Goal: Information Seeking & Learning: Learn about a topic

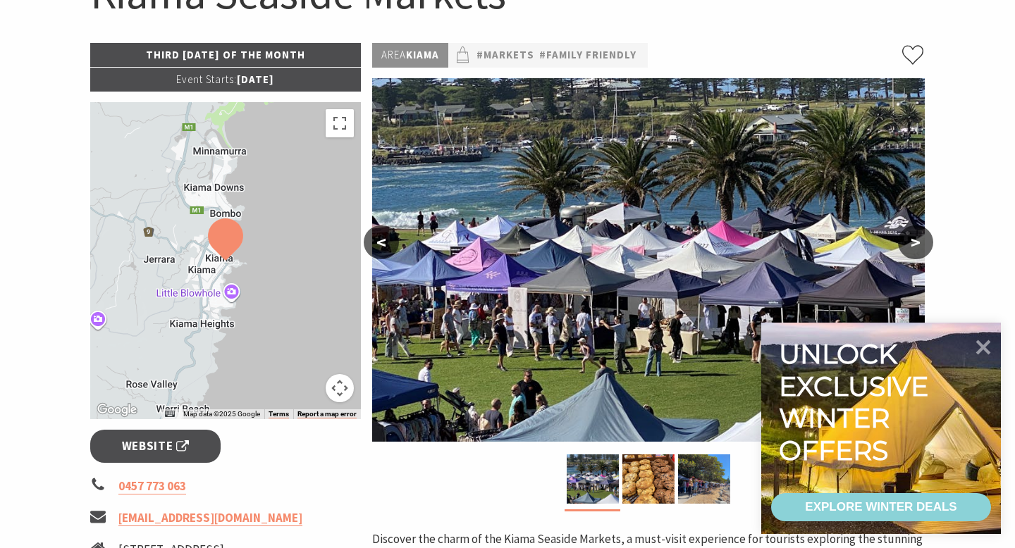
scroll to position [191, 0]
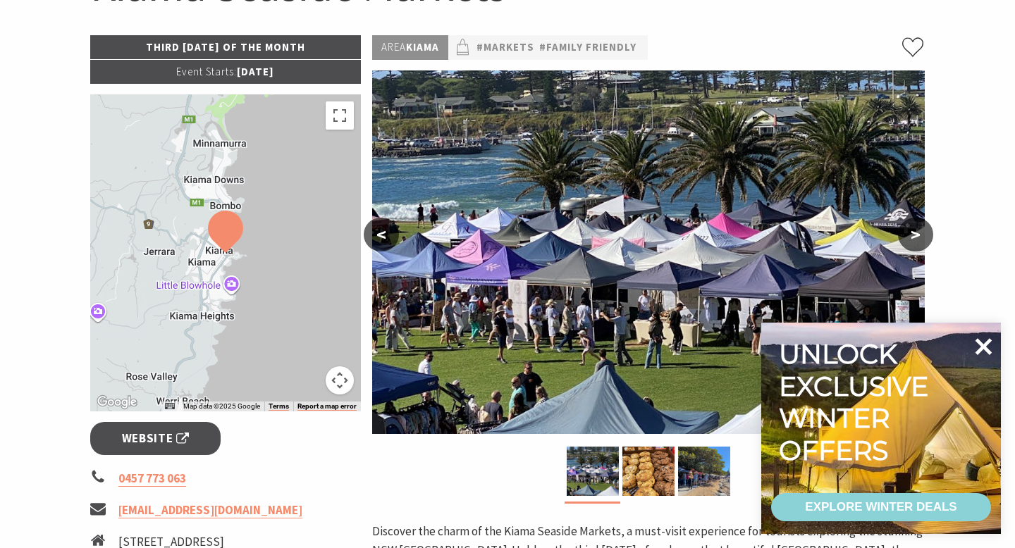
click at [988, 345] on icon at bounding box center [983, 347] width 34 height 34
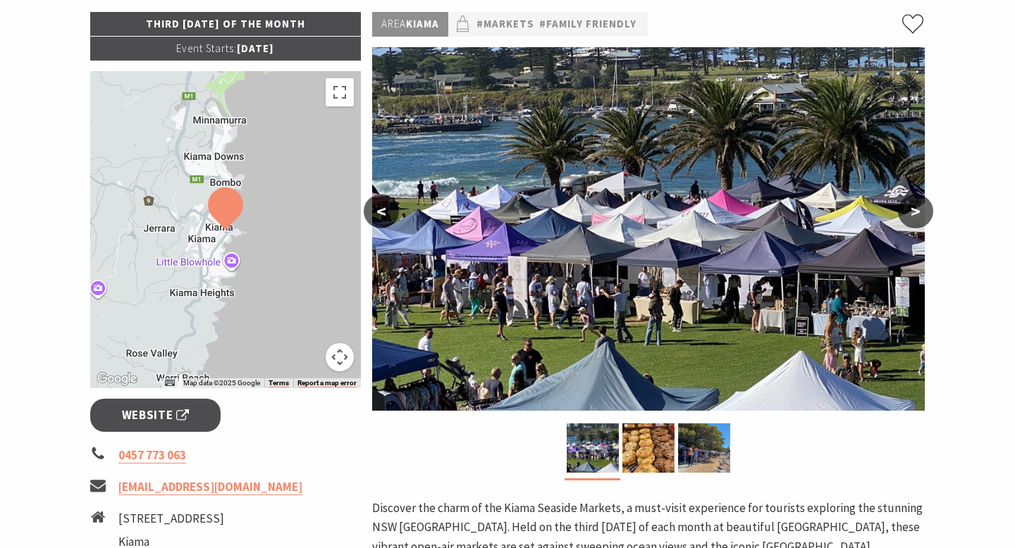
scroll to position [0, 0]
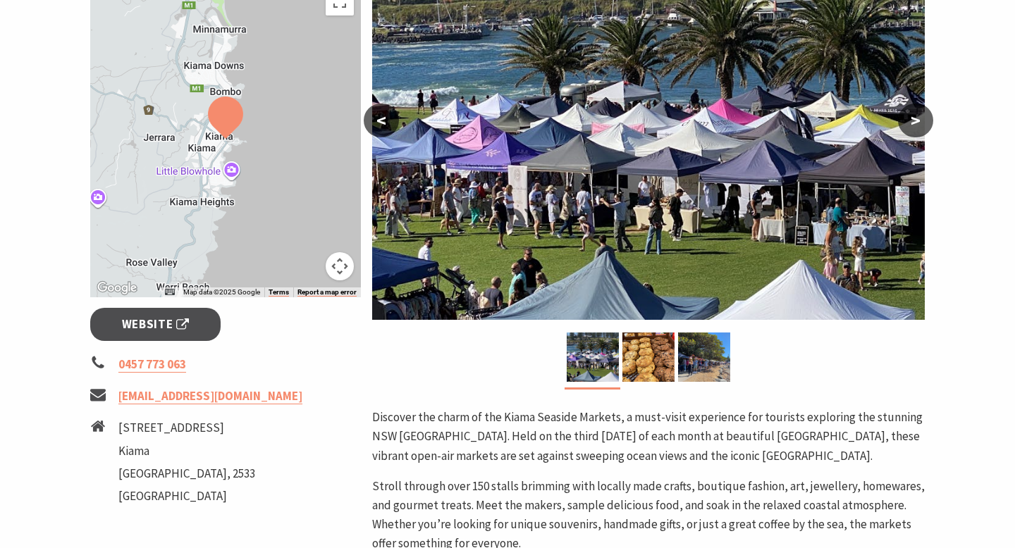
scroll to position [336, 0]
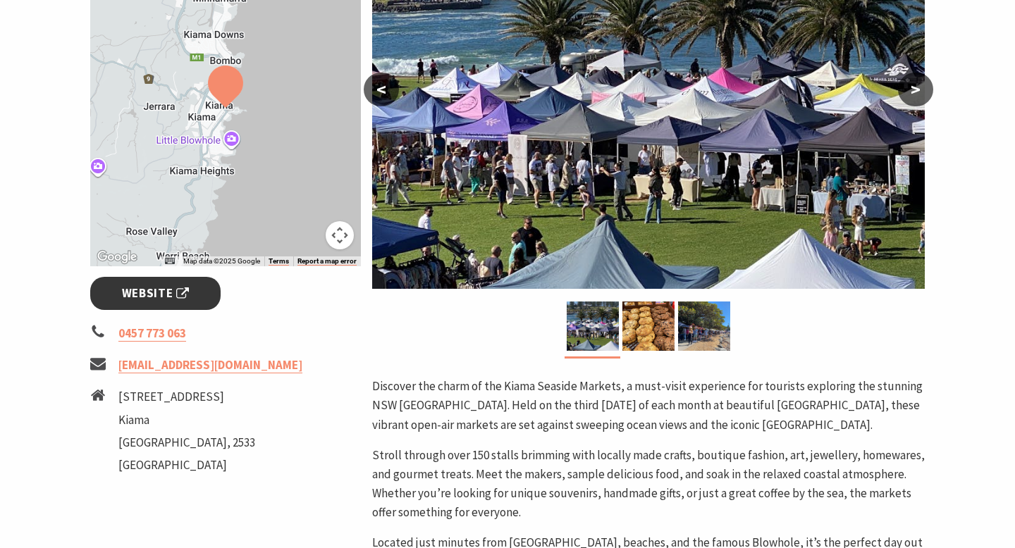
click at [156, 294] on span "Website" at bounding box center [156, 293] width 68 height 19
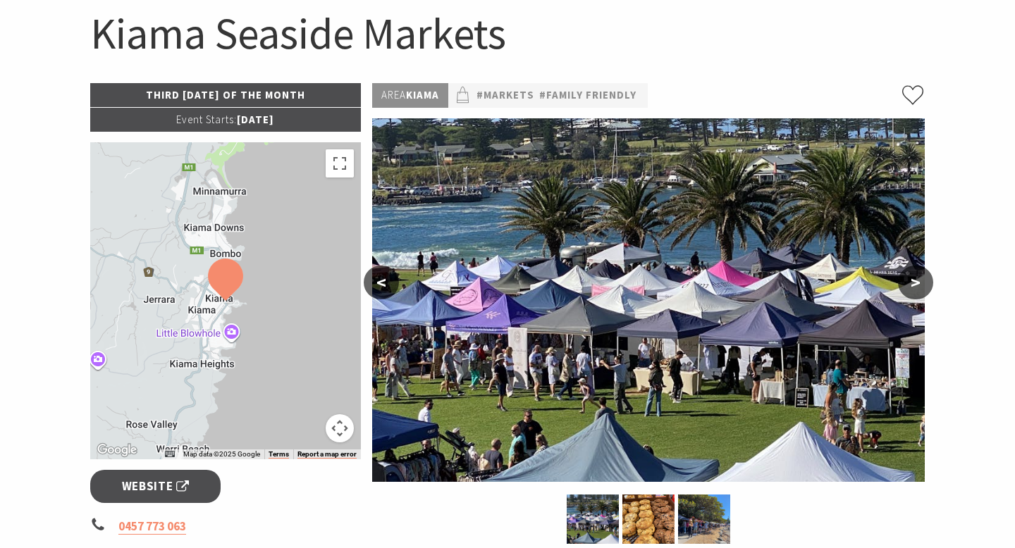
scroll to position [0, 0]
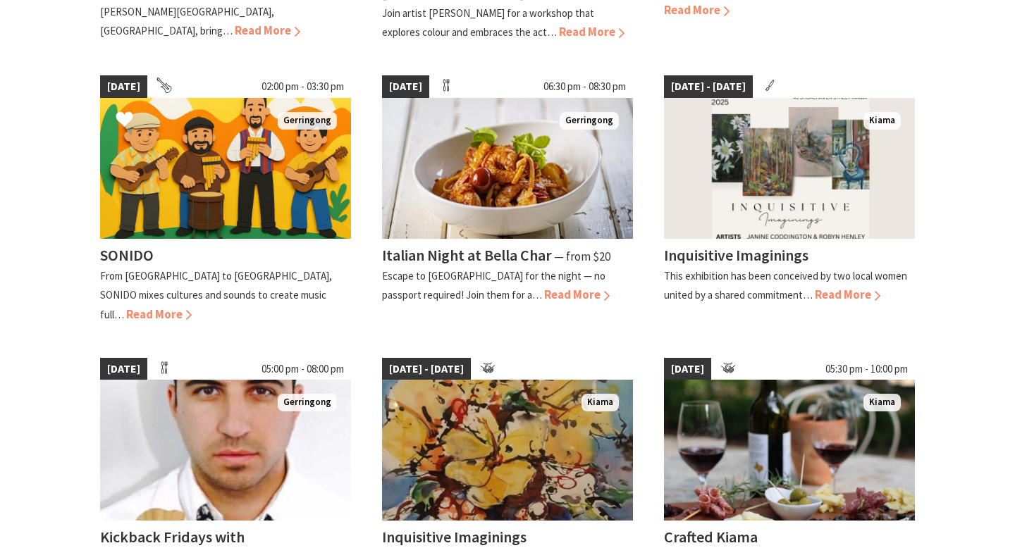
scroll to position [951, 0]
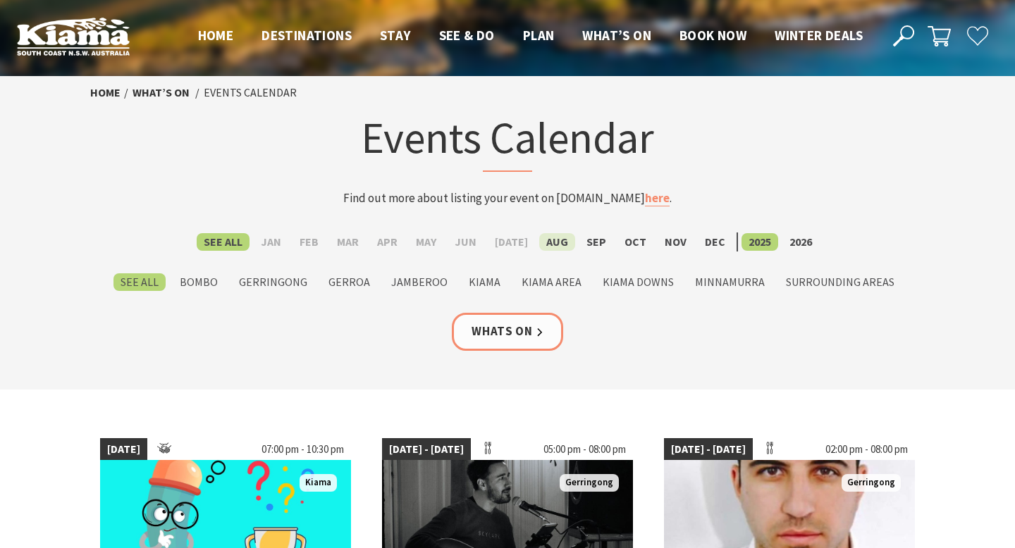
click at [550, 239] on label "Aug" at bounding box center [557, 242] width 36 height 18
click at [0, 0] on input "Aug" at bounding box center [0, 0] width 0 height 0
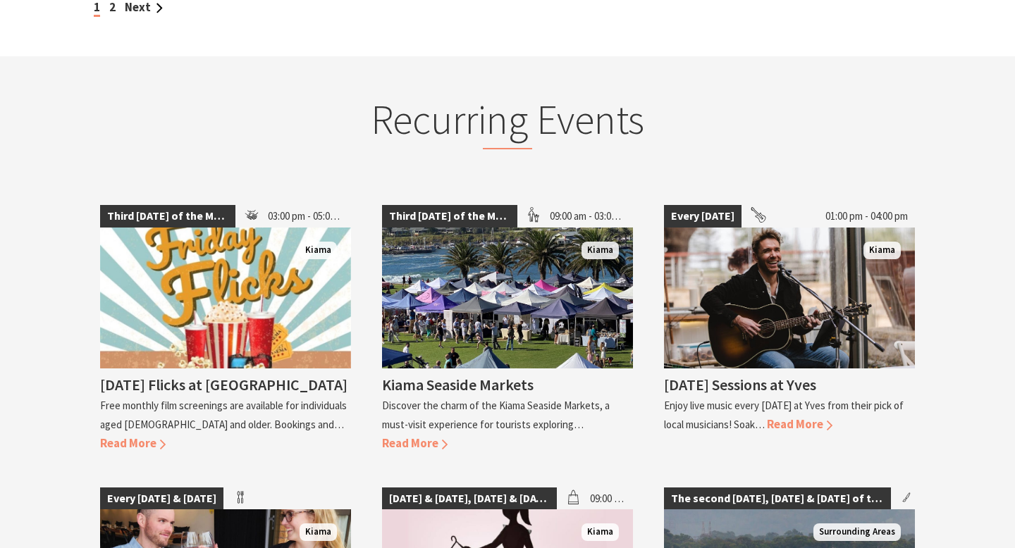
scroll to position [1637, 0]
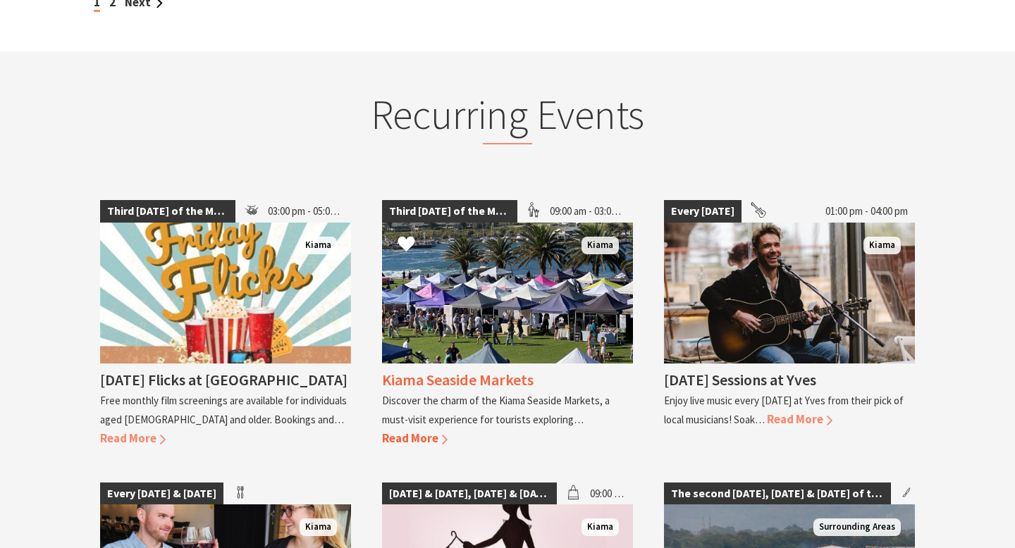
click at [447, 370] on h4 "Kiama Seaside Markets" at bounding box center [458, 380] width 152 height 20
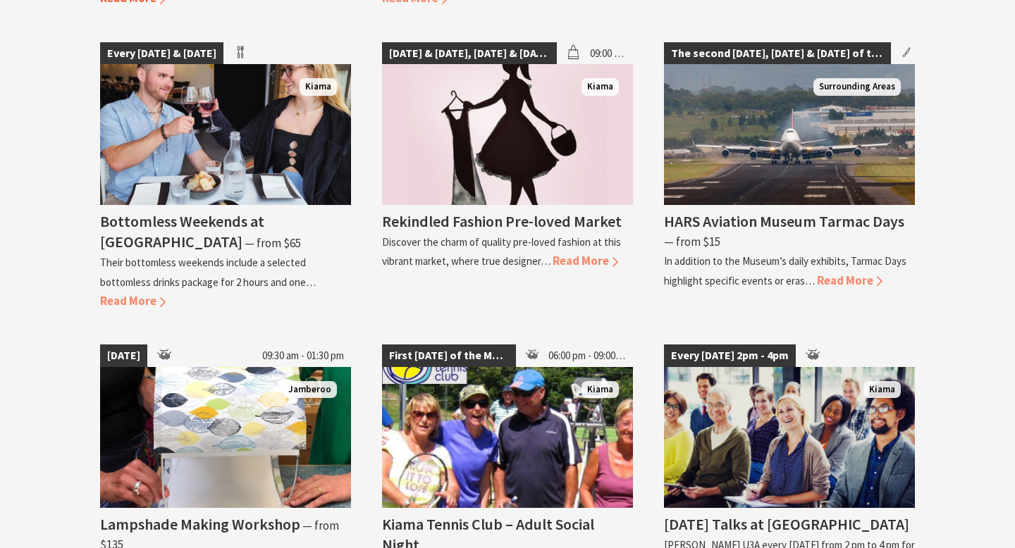
scroll to position [2014, 0]
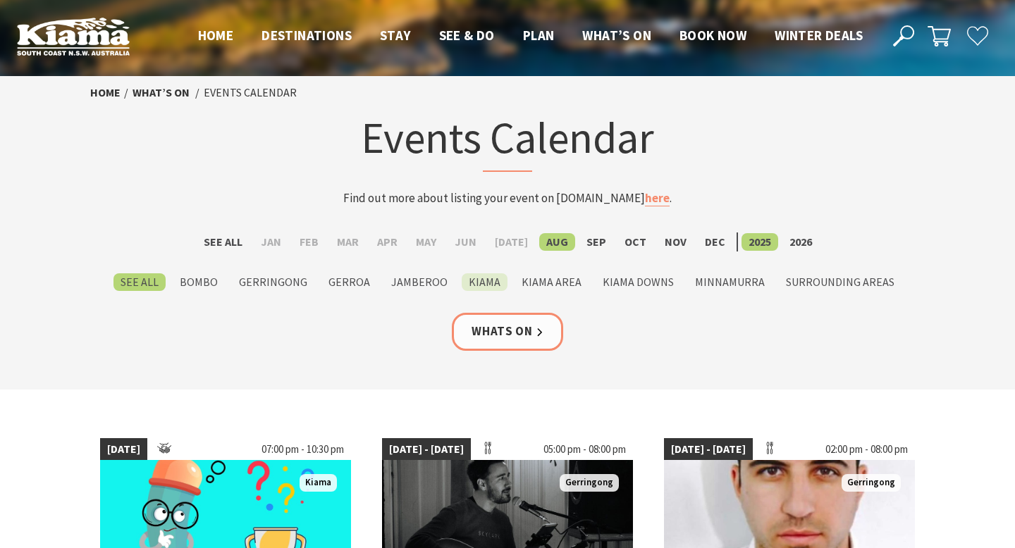
click at [488, 283] on label "Kiama" at bounding box center [485, 282] width 46 height 18
click at [0, 0] on input "Kiama" at bounding box center [0, 0] width 0 height 0
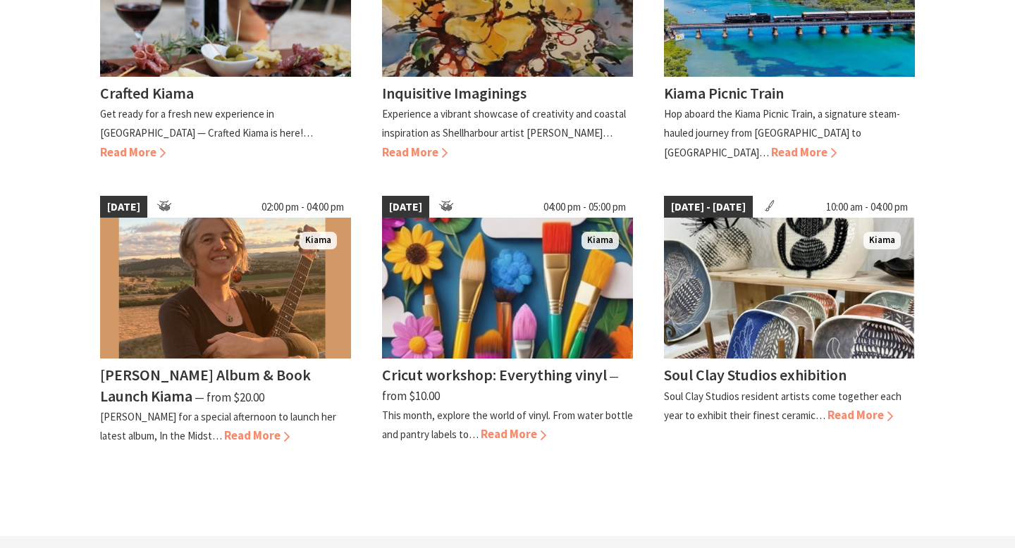
scroll to position [1149, 0]
